Goal: Navigation & Orientation: Find specific page/section

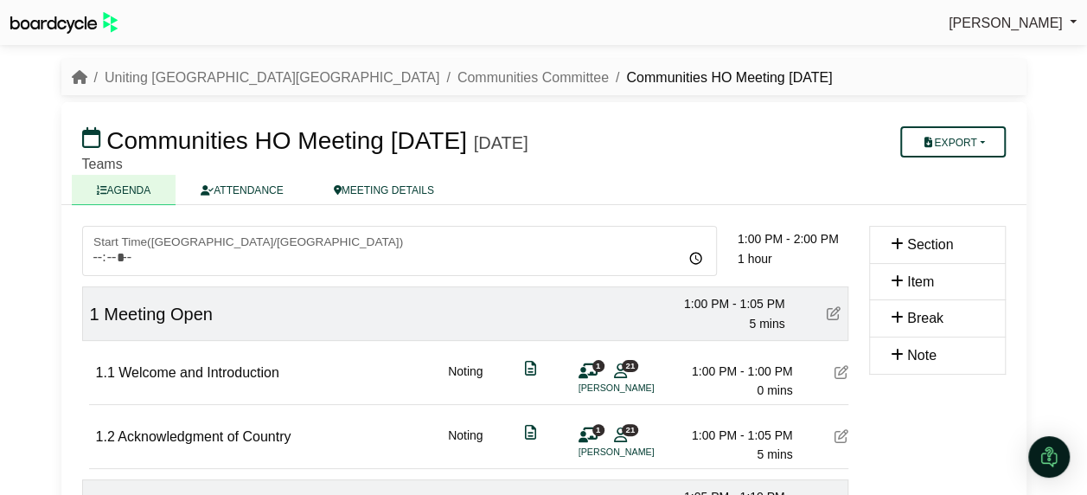
click at [234, 183] on link "ATTENDANCE" at bounding box center [242, 190] width 132 height 30
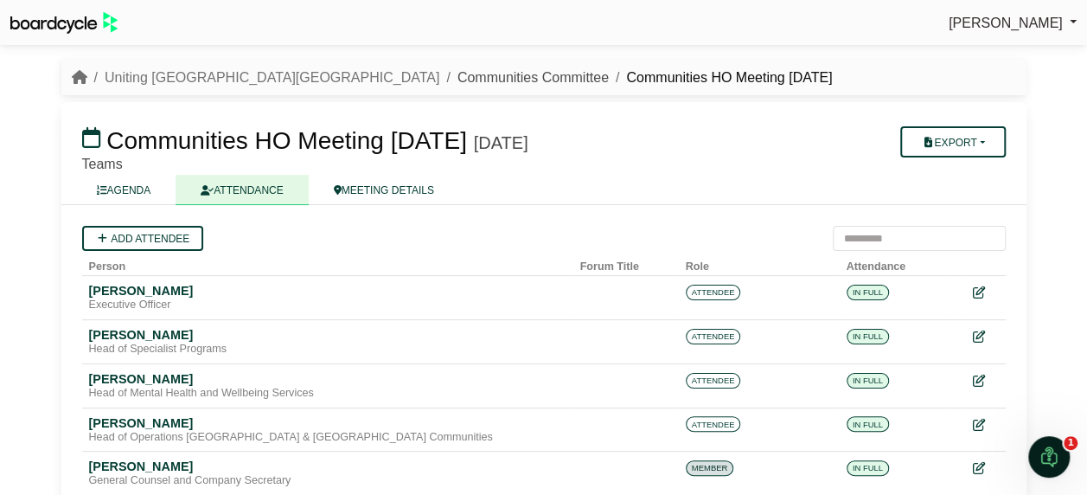
click at [458, 73] on link "Communities Committee" at bounding box center [533, 77] width 151 height 15
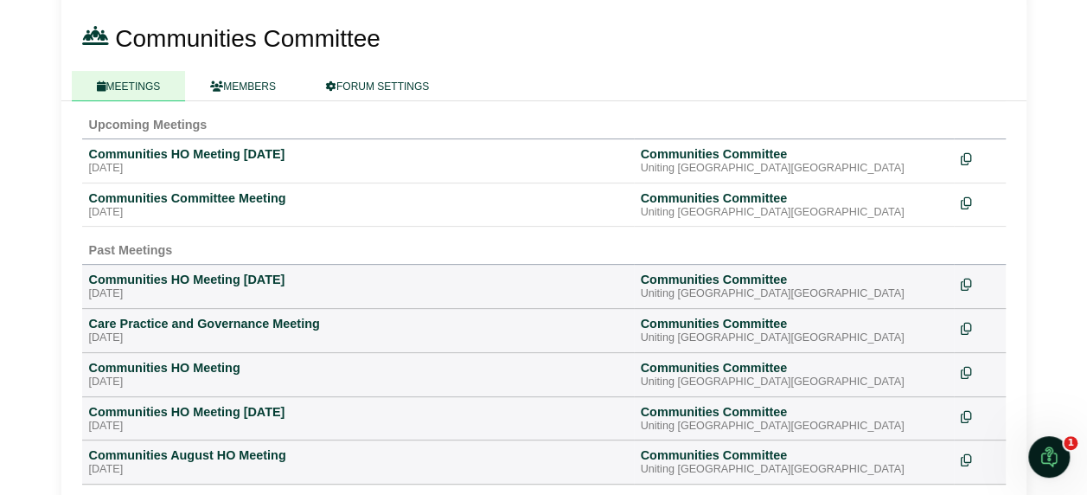
click at [192, 186] on td "Communities Committee Meeting Monday, 29 September 2025" at bounding box center [358, 205] width 552 height 44
click at [246, 195] on div "Communities Committee Meeting" at bounding box center [358, 198] width 538 height 16
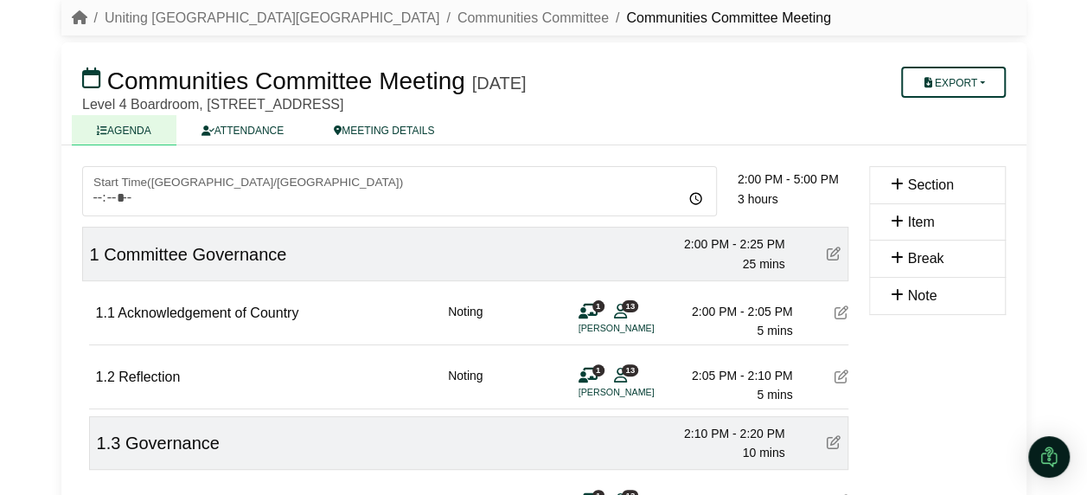
scroll to position [173, 0]
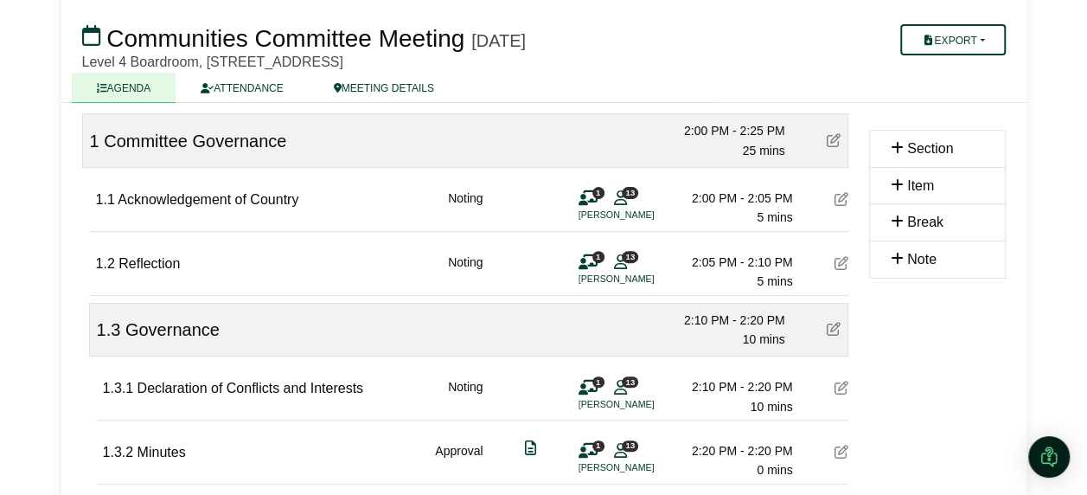
scroll to position [173, 0]
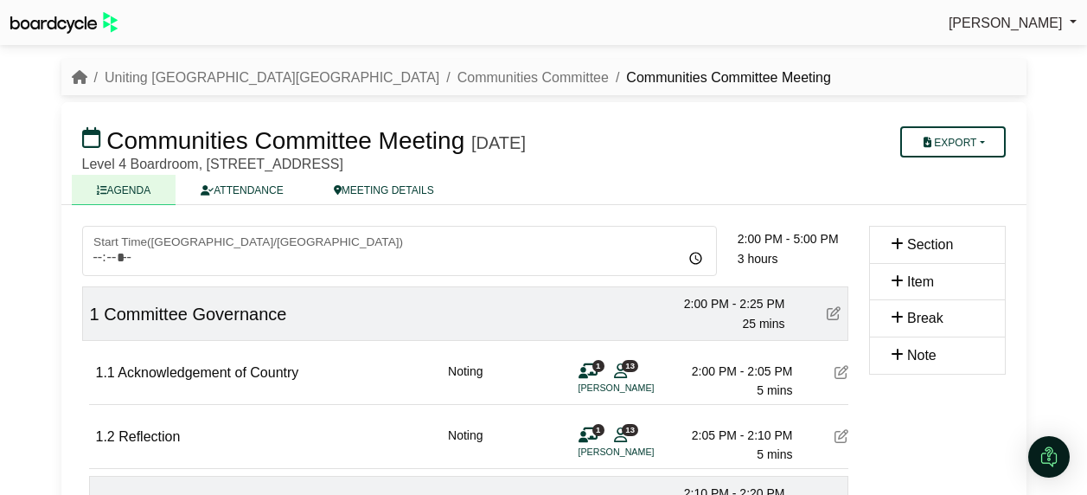
scroll to position [173, 0]
